Goal: Task Accomplishment & Management: Use online tool/utility

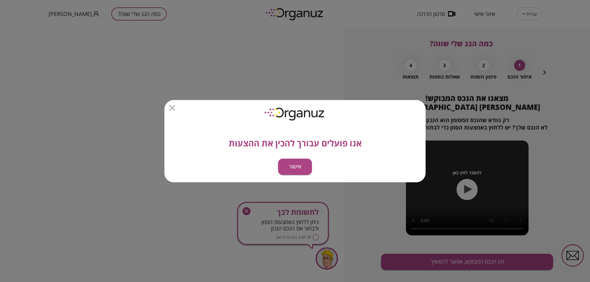
click at [293, 167] on button "אישור" at bounding box center [295, 167] width 34 height 16
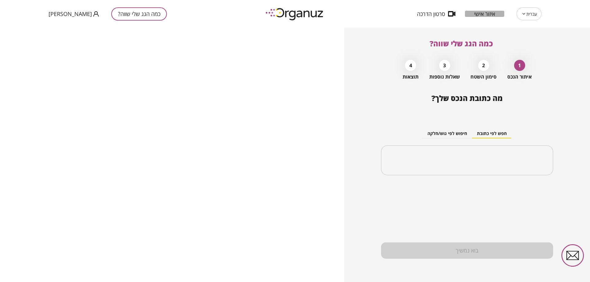
click at [476, 12] on span "איזור אישי" at bounding box center [484, 14] width 21 height 6
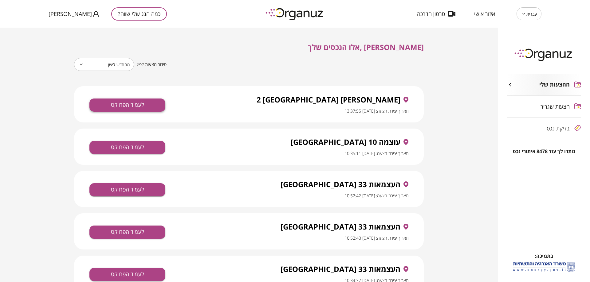
click at [131, 104] on button "לעמוד הפרויקט" at bounding box center [127, 105] width 76 height 13
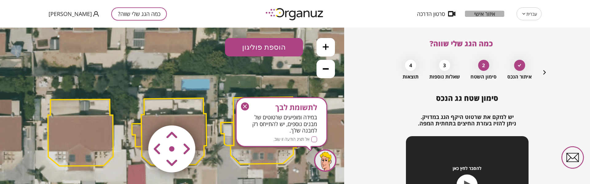
click at [488, 16] on span "איזור אישי" at bounding box center [484, 14] width 21 height 6
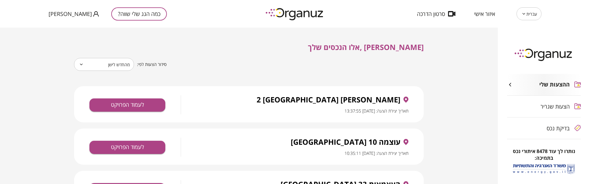
click at [48, 11] on div "עברית ** ​ איזור אישי סרטון הדרכה כמה הגג שלי שווה? אודי כהן" at bounding box center [295, 14] width 590 height 28
click at [53, 15] on span "אודי כהן" at bounding box center [70, 14] width 43 height 6
click at [59, 25] on li "התנתק" at bounding box center [61, 25] width 24 height 11
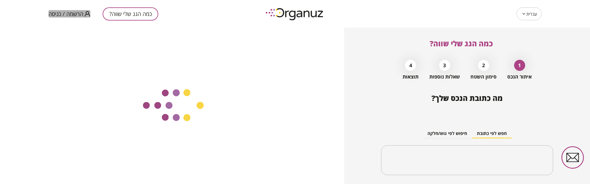
click at [55, 18] on button "הרשמה / כניסה" at bounding box center [70, 14] width 42 height 8
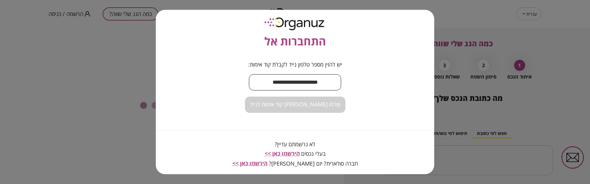
click at [298, 85] on input "text" at bounding box center [295, 82] width 92 height 18
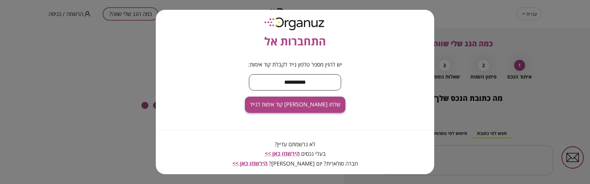
type input "**********"
click at [321, 109] on button "שלחו לי קוד אימות לנייד" at bounding box center [295, 105] width 100 height 16
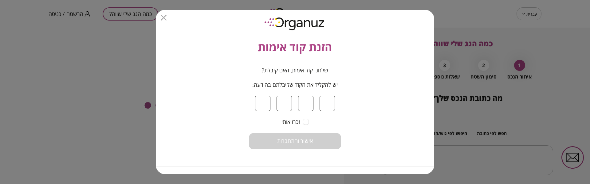
type input "*"
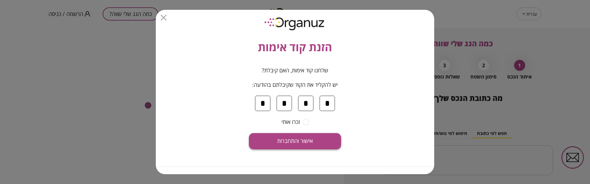
type input "*"
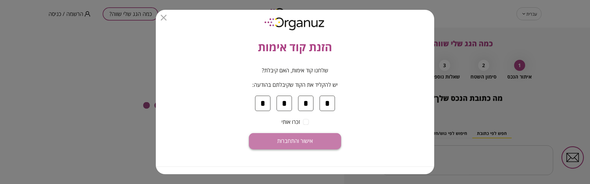
click at [307, 136] on button "אישור והתחברות" at bounding box center [295, 141] width 92 height 16
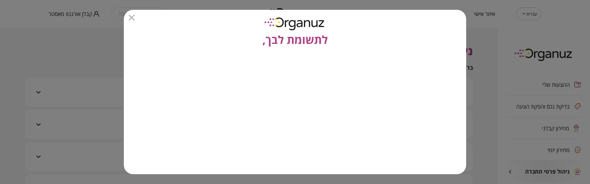
click at [133, 19] on icon "button" at bounding box center [132, 18] width 6 height 6
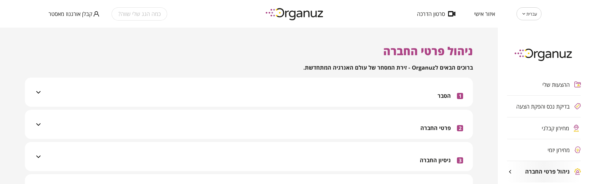
click at [547, 124] on div "מחירון קבלני" at bounding box center [544, 129] width 74 height 22
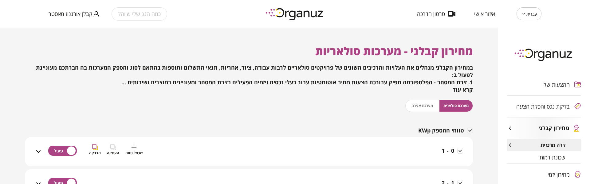
click at [291, 154] on div "0 - 1 שכפל טווח העתקה הדבקה" at bounding box center [252, 156] width 421 height 22
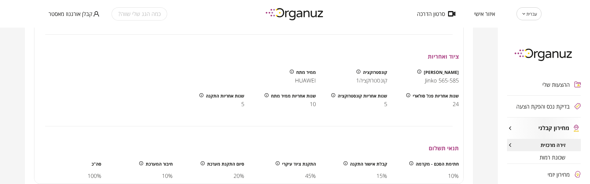
scroll to position [400, 0]
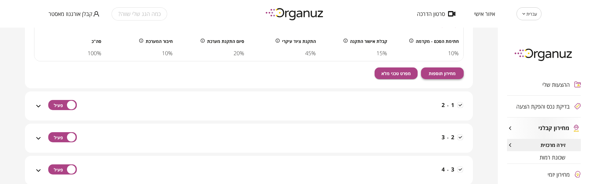
click at [448, 70] on button "מחירון תוספות" at bounding box center [442, 74] width 43 height 12
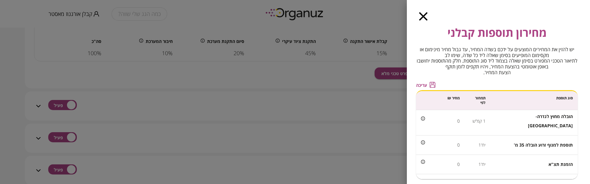
click at [551, 162] on span "הזמנת תצ"א" at bounding box center [561, 165] width 24 height 6
copy span "הזמנת תצ"א"
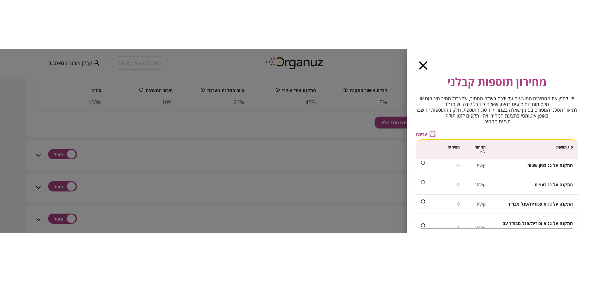
scroll to position [0, 0]
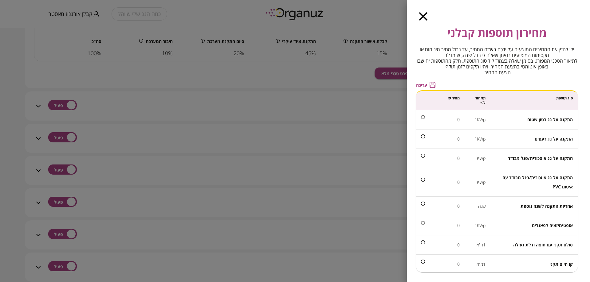
click at [420, 22] on div "מחירון תוספות קבלני יש להזין את המחירים המוצעים על ידכם בשדה המחיר, עד גבול מחי…" at bounding box center [498, 141] width 183 height 282
click at [421, 17] on icon "button" at bounding box center [423, 16] width 8 height 8
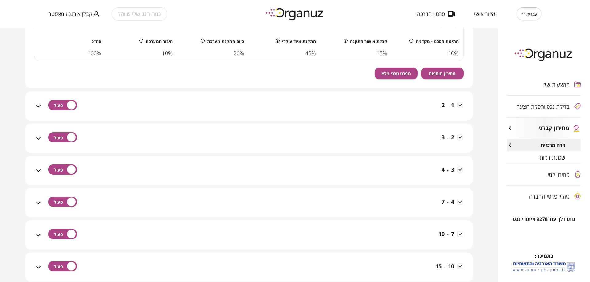
click at [546, 159] on span "שכונת רמות" at bounding box center [553, 158] width 26 height 6
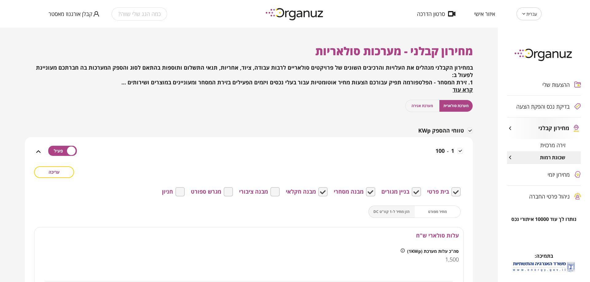
scroll to position [198, 0]
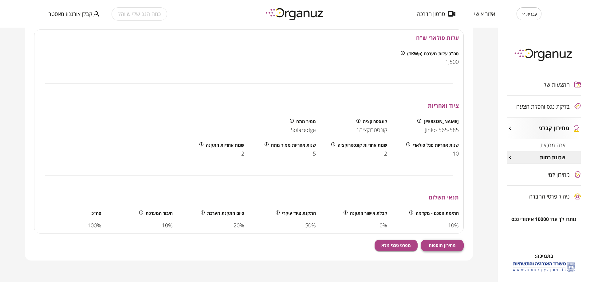
click at [451, 246] on span "מחירון תוספות" at bounding box center [442, 245] width 27 height 5
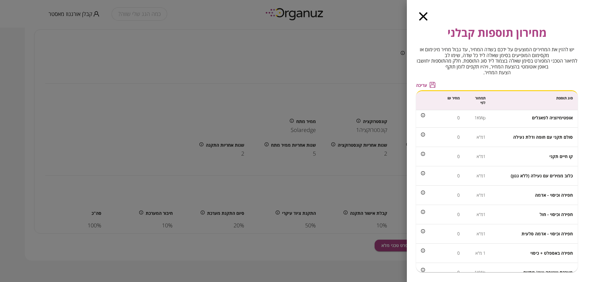
scroll to position [68, 0]
click at [526, 195] on span "כלוב ממירים עם נעילה (ללא גגון)" at bounding box center [542, 196] width 62 height 6
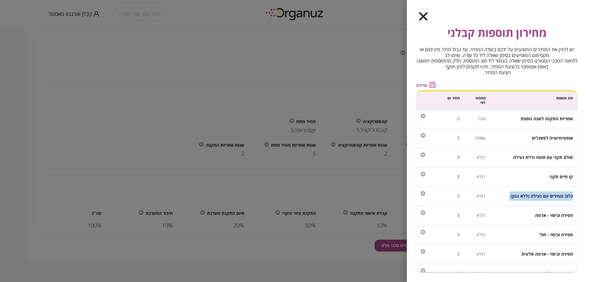
click at [526, 195] on span "כלוב ממירים עם נעילה (ללא גגון)" at bounding box center [542, 196] width 62 height 6
copy span "כלוב ממירים עם נעילה (ללא גגון)"
click at [482, 194] on td "1מ"א" at bounding box center [478, 196] width 26 height 19
copy td "1מ"א"
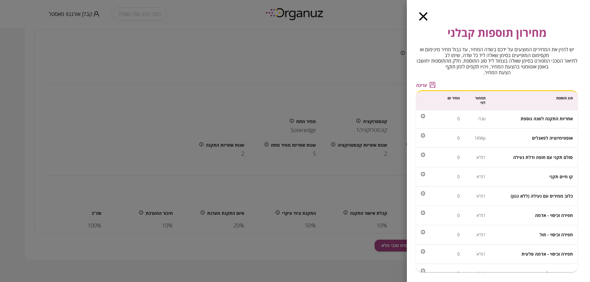
click at [530, 216] on td "חפירה וכיסוי - אדמה" at bounding box center [533, 215] width 87 height 19
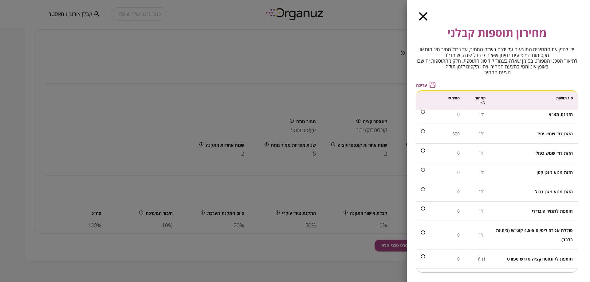
scroll to position [437, 0]
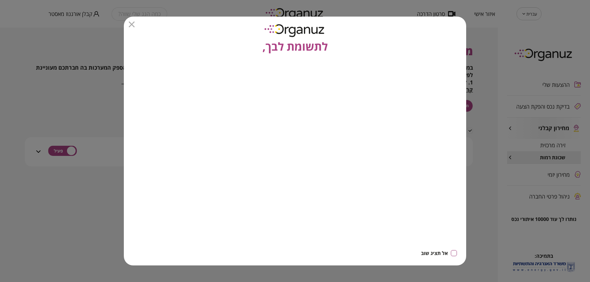
click at [133, 23] on icon "button" at bounding box center [132, 25] width 6 height 6
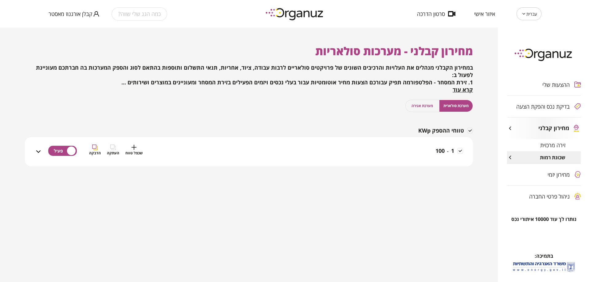
click at [397, 154] on div "1 - 100 שכפל טווח העתקה הדבקה" at bounding box center [252, 156] width 421 height 22
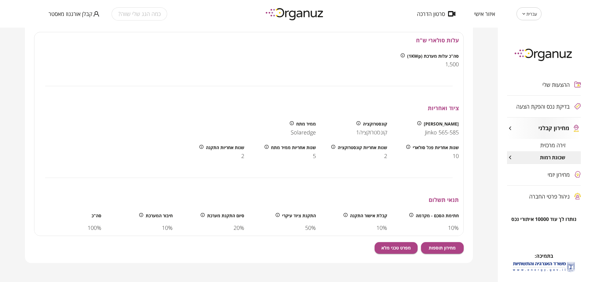
scroll to position [198, 0]
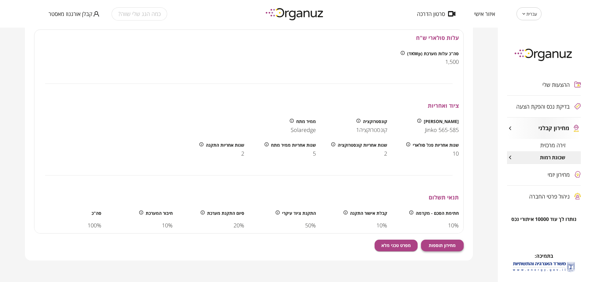
click at [459, 245] on button "מחירון תוספות" at bounding box center [442, 246] width 43 height 12
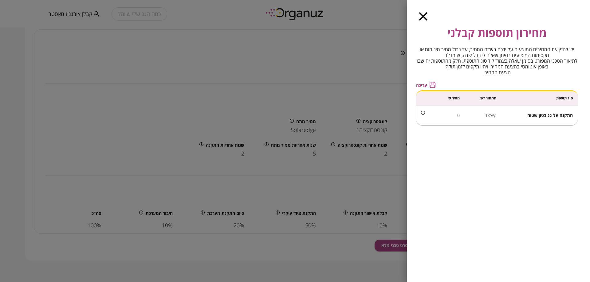
click at [551, 116] on span "התקנה על גג בטון שטוח" at bounding box center [549, 115] width 45 height 6
copy span "התקנה על גג בטון שטוח"
click at [494, 119] on td "1KWp" at bounding box center [483, 115] width 37 height 19
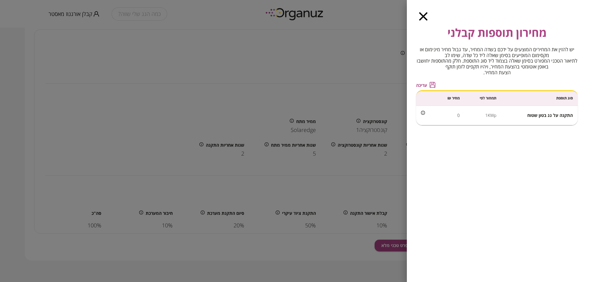
click at [491, 116] on td "1KWp" at bounding box center [483, 115] width 37 height 19
copy td "1KWp"
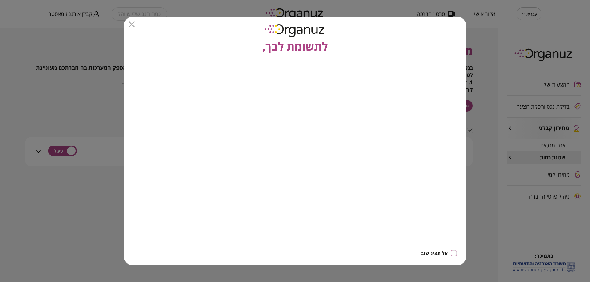
click at [133, 26] on icon "button" at bounding box center [132, 25] width 6 height 6
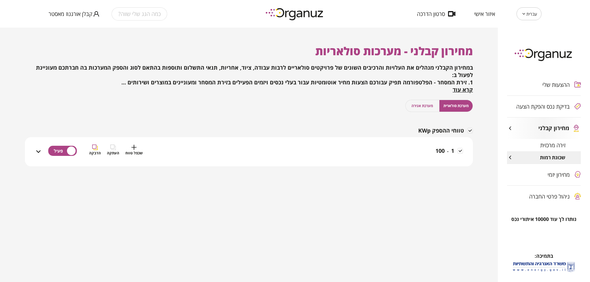
click at [431, 150] on div "1 - 100 שכפל טווח העתקה הדבקה" at bounding box center [252, 156] width 421 height 22
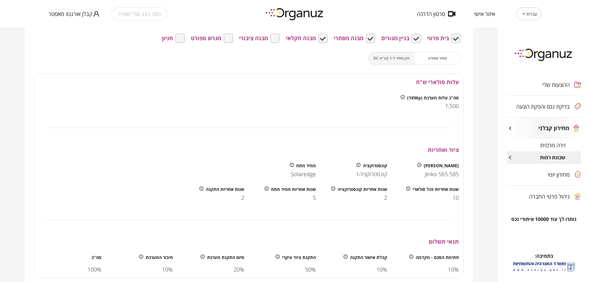
scroll to position [198, 0]
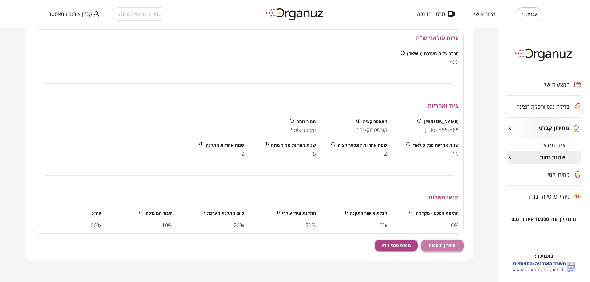
click at [451, 250] on button "מחירון תוספות" at bounding box center [442, 246] width 43 height 12
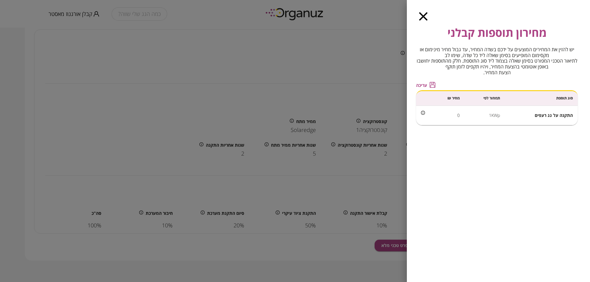
click at [553, 118] on td "התקנה על גג רעפים" at bounding box center [541, 115] width 73 height 19
copy span "התקנה על גג רעפים"
click at [494, 117] on td "1KWp" at bounding box center [485, 115] width 40 height 19
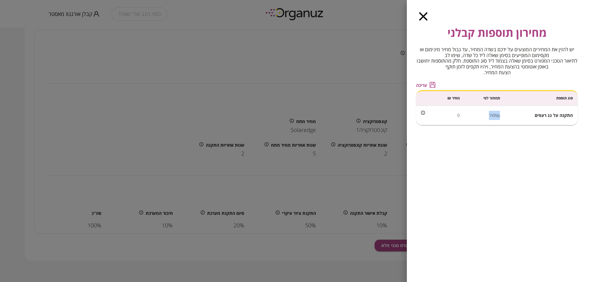
click at [494, 117] on td "1KWp" at bounding box center [485, 115] width 40 height 19
copy td "1KWp"
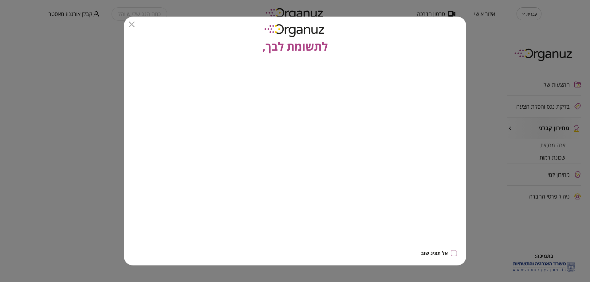
click at [132, 26] on icon "button" at bounding box center [132, 25] width 6 height 6
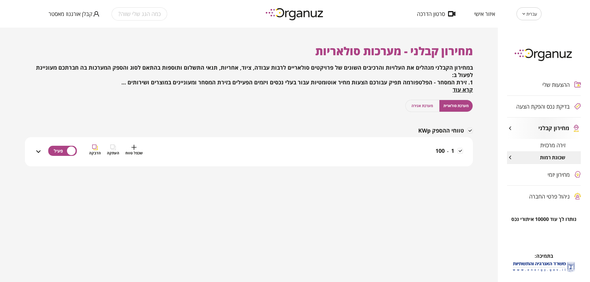
click at [447, 149] on span "-" at bounding box center [448, 151] width 2 height 6
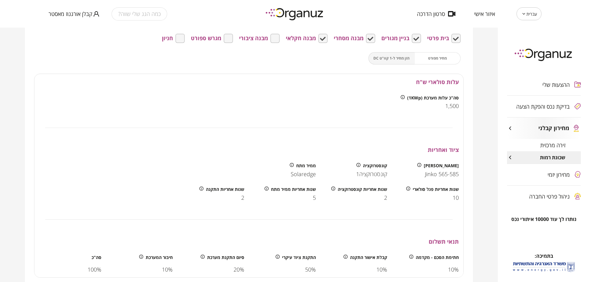
scroll to position [198, 0]
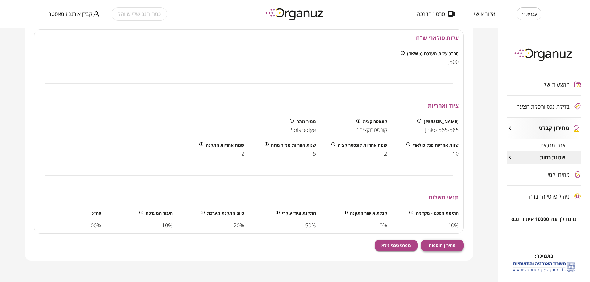
click at [443, 246] on span "מחירון תוספות" at bounding box center [442, 245] width 27 height 5
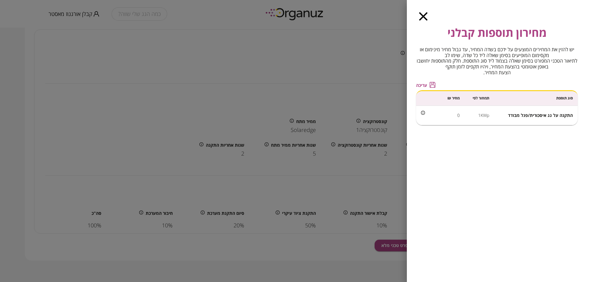
click at [535, 117] on span "התקנה על גג איסכורית/פנל מבודד" at bounding box center [540, 115] width 65 height 6
copy span "התקנה על גג איסכורית/פנל מבודד"
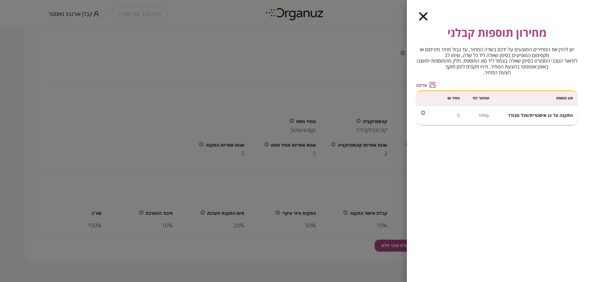
click at [483, 115] on td "1KWp" at bounding box center [480, 115] width 30 height 19
copy td "1KWp"
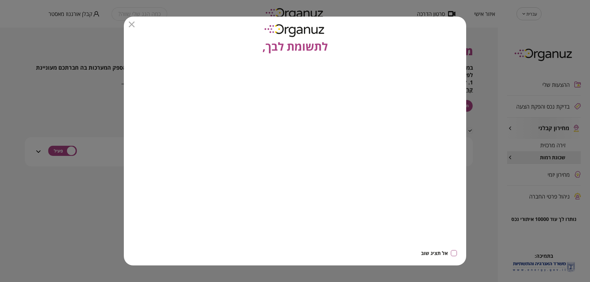
click at [128, 26] on div "לתשומת לבך," at bounding box center [295, 36] width 342 height 38
click at [135, 22] on div at bounding box center [295, 25] width 333 height 6
click at [132, 25] on icon "button" at bounding box center [132, 25] width 6 height 6
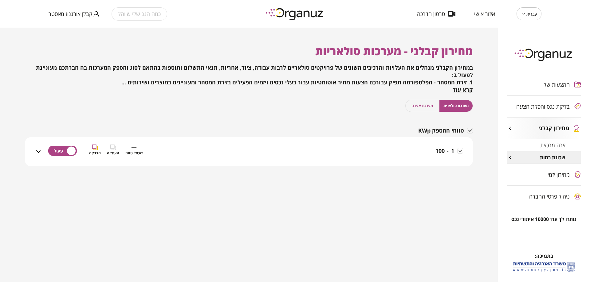
click at [430, 156] on div "1 - 100 שכפל טווח העתקה הדבקה" at bounding box center [252, 156] width 421 height 22
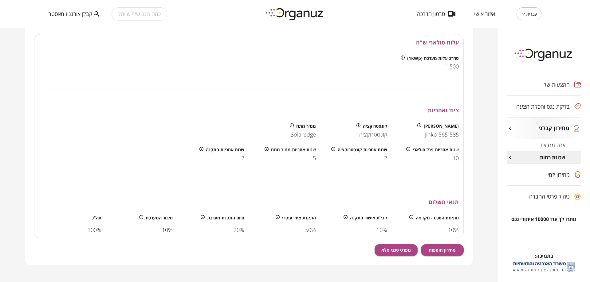
scroll to position [198, 0]
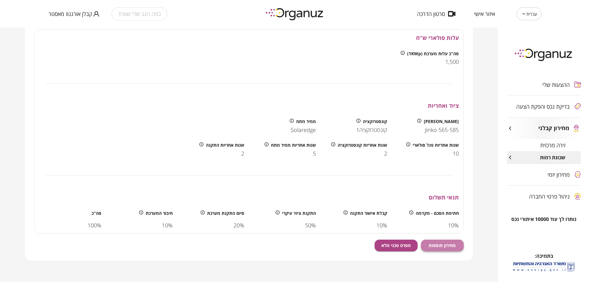
click at [448, 243] on span "מחירון תוספות" at bounding box center [442, 245] width 27 height 5
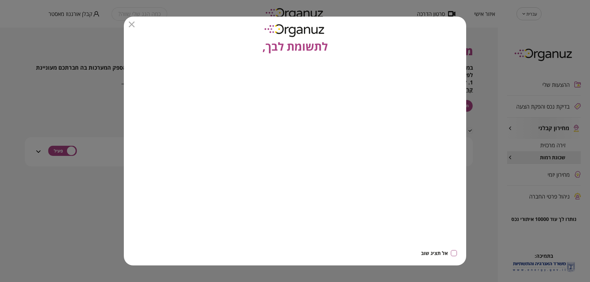
click at [132, 25] on icon "button" at bounding box center [132, 25] width 6 height 6
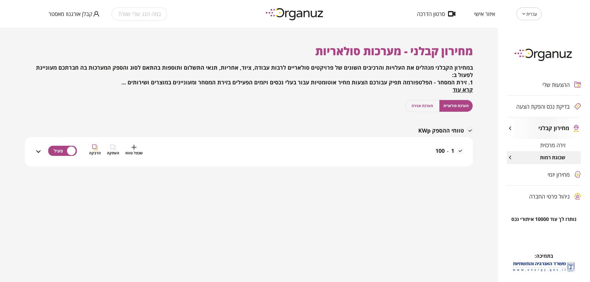
click at [385, 152] on div "1 - 100 שכפל טווח העתקה הדבקה" at bounding box center [252, 156] width 421 height 22
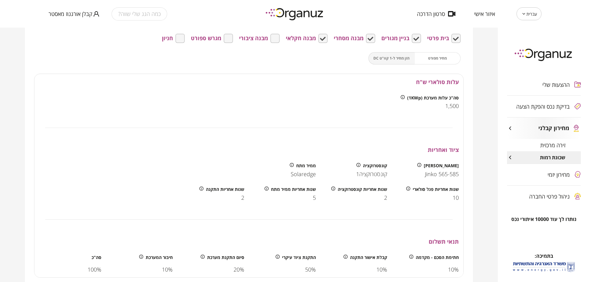
scroll to position [198, 0]
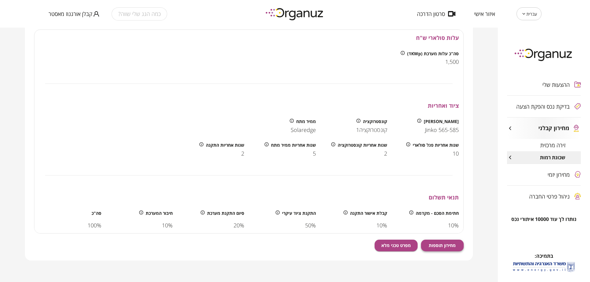
click at [455, 245] on span "מחירון תוספות" at bounding box center [442, 245] width 27 height 5
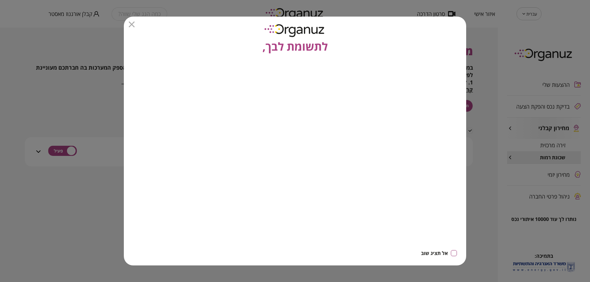
drag, startPoint x: 131, startPoint y: 23, endPoint x: 131, endPoint y: 30, distance: 6.5
click at [130, 24] on icon "button" at bounding box center [132, 25] width 6 height 6
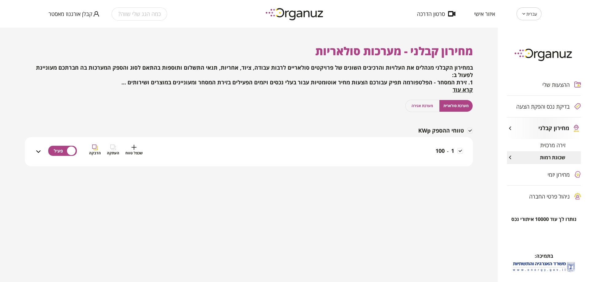
click at [432, 153] on div "1 - 100 שכפל טווח העתקה הדבקה" at bounding box center [252, 156] width 421 height 22
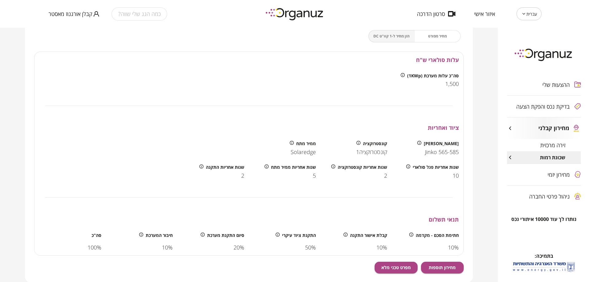
scroll to position [198, 0]
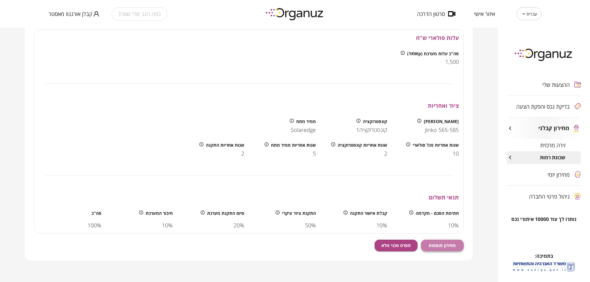
click at [451, 246] on span "מחירון תוספות" at bounding box center [442, 245] width 27 height 5
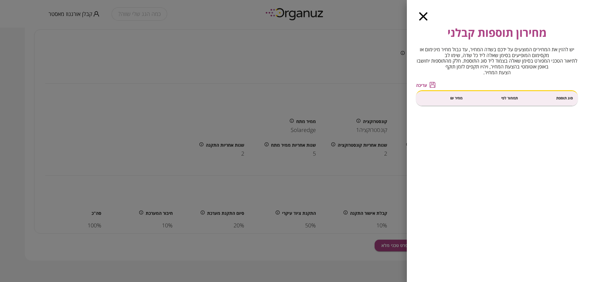
click at [424, 17] on icon "button" at bounding box center [423, 16] width 8 height 8
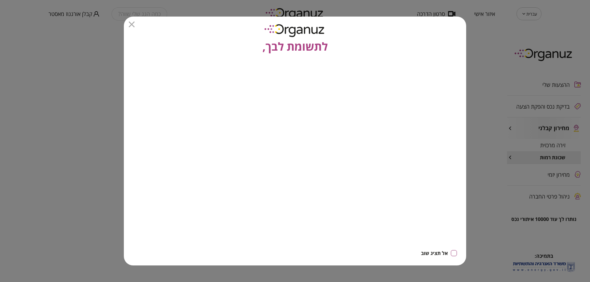
click at [133, 25] on icon "button" at bounding box center [132, 25] width 6 height 6
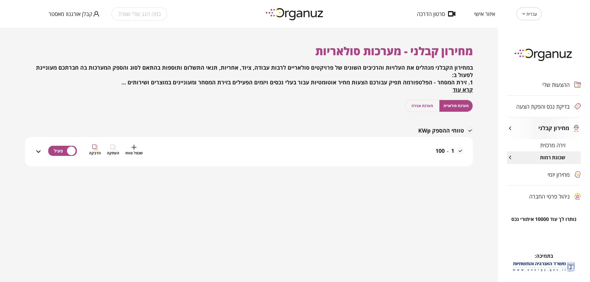
click at [419, 156] on div "1 - 100 שכפל טווח העתקה הדבקה" at bounding box center [252, 156] width 421 height 22
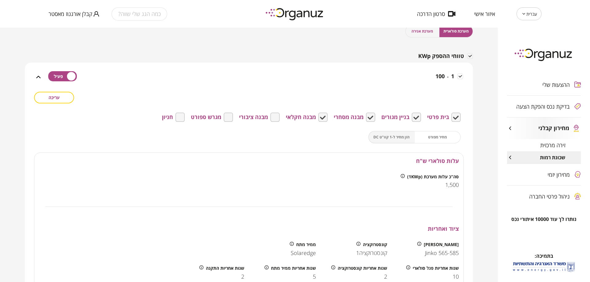
scroll to position [198, 0]
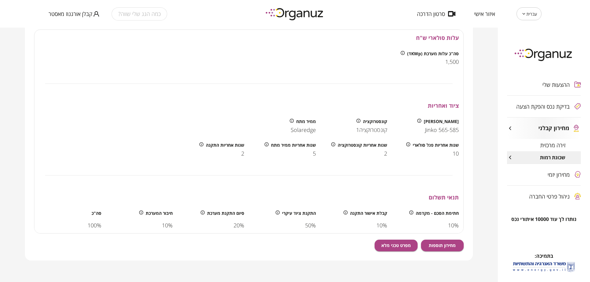
click at [450, 252] on div "עריכה בית פרטי בניין מגורים מבנה מסחרי מבנה חקלאי מבנה ציבורי מגרש ספורט חניון …" at bounding box center [249, 115] width 430 height 293
click at [450, 249] on button "מחירון תוספות" at bounding box center [442, 246] width 43 height 12
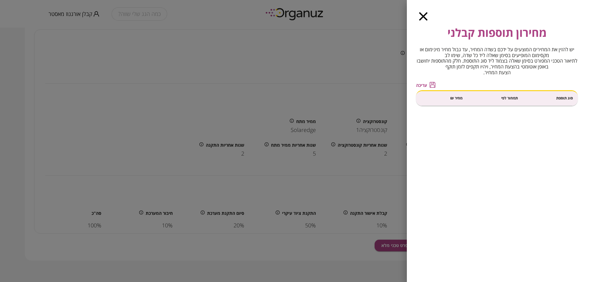
click at [427, 16] on icon "button" at bounding box center [423, 16] width 8 height 8
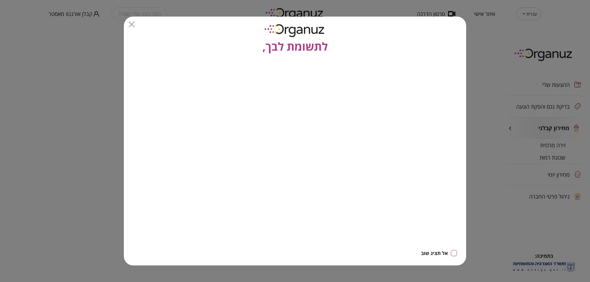
click at [132, 27] on icon "button" at bounding box center [132, 25] width 6 height 6
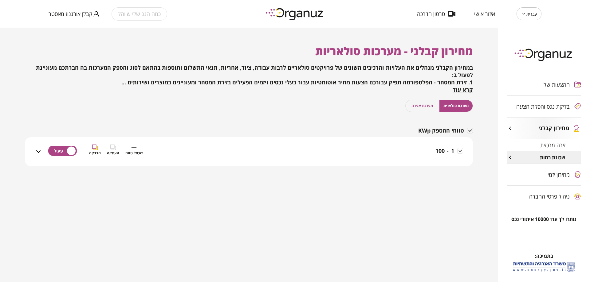
click at [420, 157] on div "1 - 100 שכפל טווח העתקה הדבקה" at bounding box center [252, 156] width 421 height 22
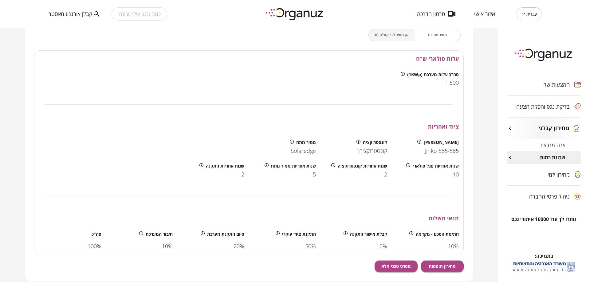
scroll to position [198, 0]
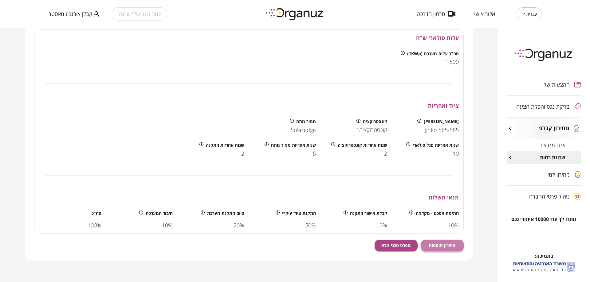
click at [446, 244] on span "מחירון תוספות" at bounding box center [442, 245] width 27 height 5
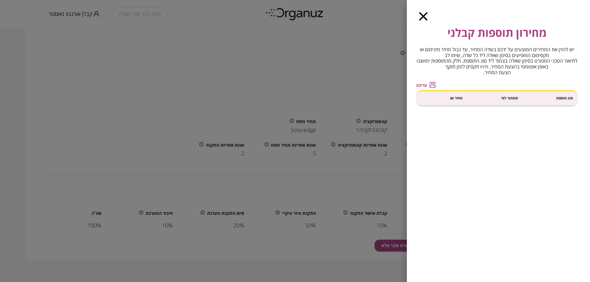
click at [419, 18] on icon "button" at bounding box center [423, 16] width 8 height 8
